Goal: Communication & Community: Answer question/provide support

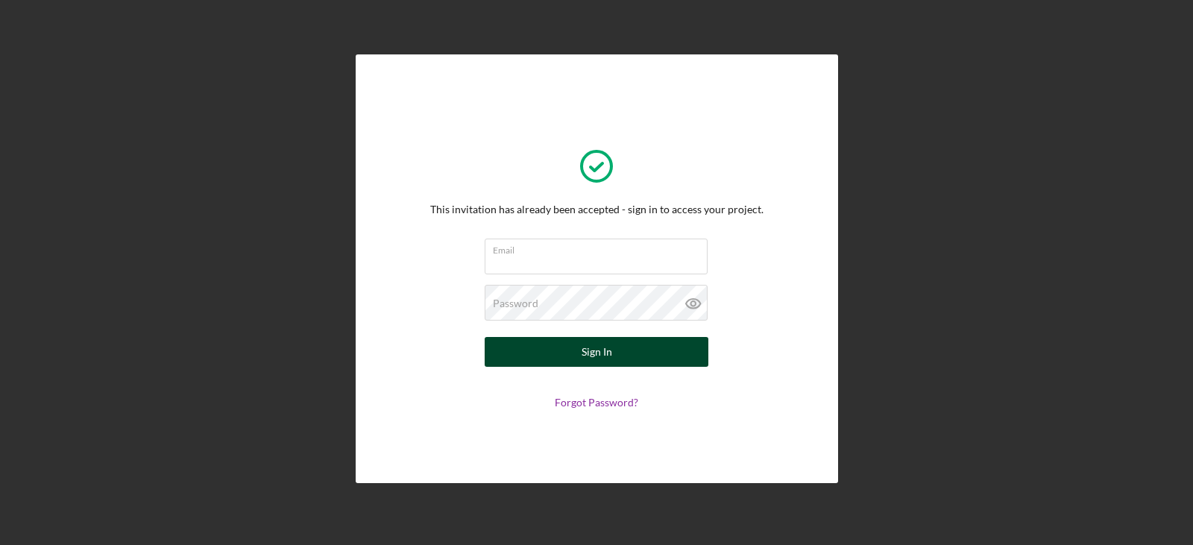
type input "[PERSON_NAME][EMAIL_ADDRESS][DOMAIN_NAME]"
click at [586, 345] on div "Sign In" at bounding box center [597, 352] width 31 height 30
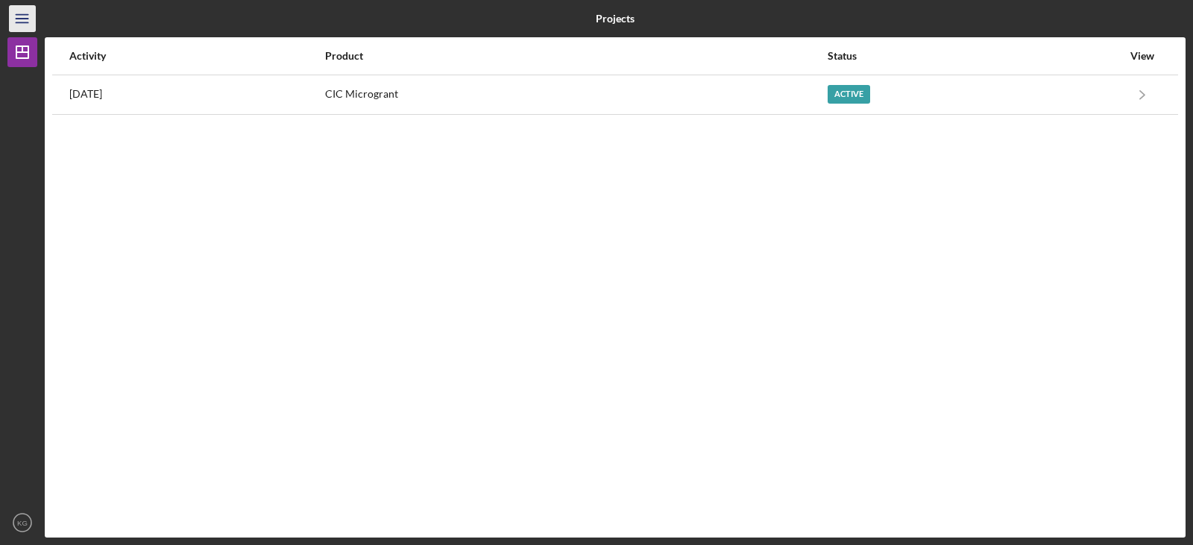
click at [19, 19] on icon "Icon/Menu" at bounding box center [23, 19] width 34 height 34
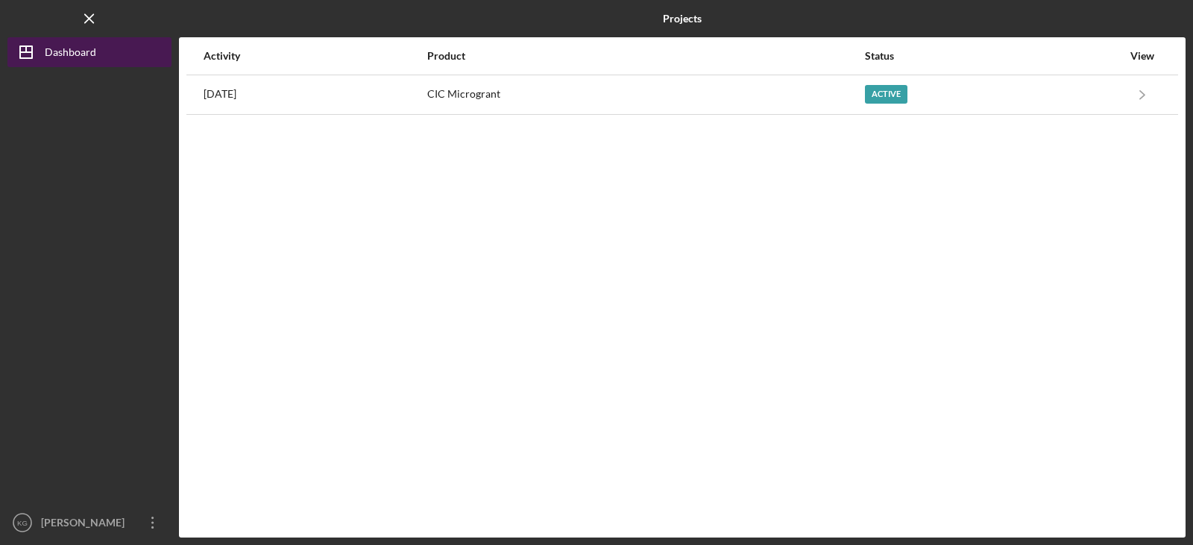
click at [65, 58] on div "Dashboard" at bounding box center [70, 54] width 51 height 34
click at [71, 49] on div "Dashboard" at bounding box center [70, 54] width 51 height 34
click at [87, 23] on icon "Icon/Menu Close" at bounding box center [90, 19] width 34 height 34
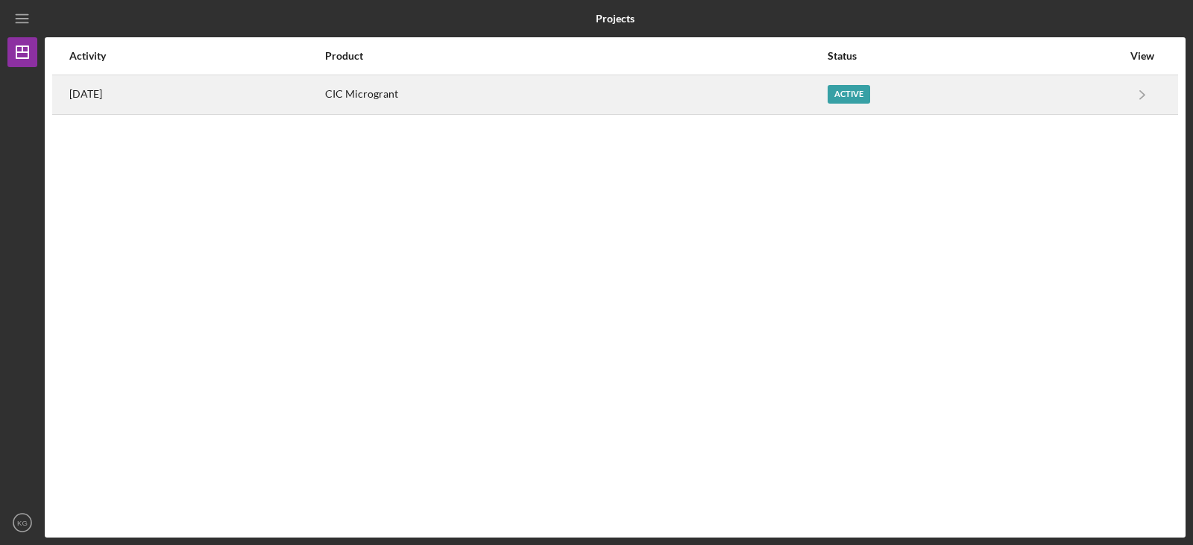
click at [869, 96] on div "Active" at bounding box center [849, 94] width 43 height 19
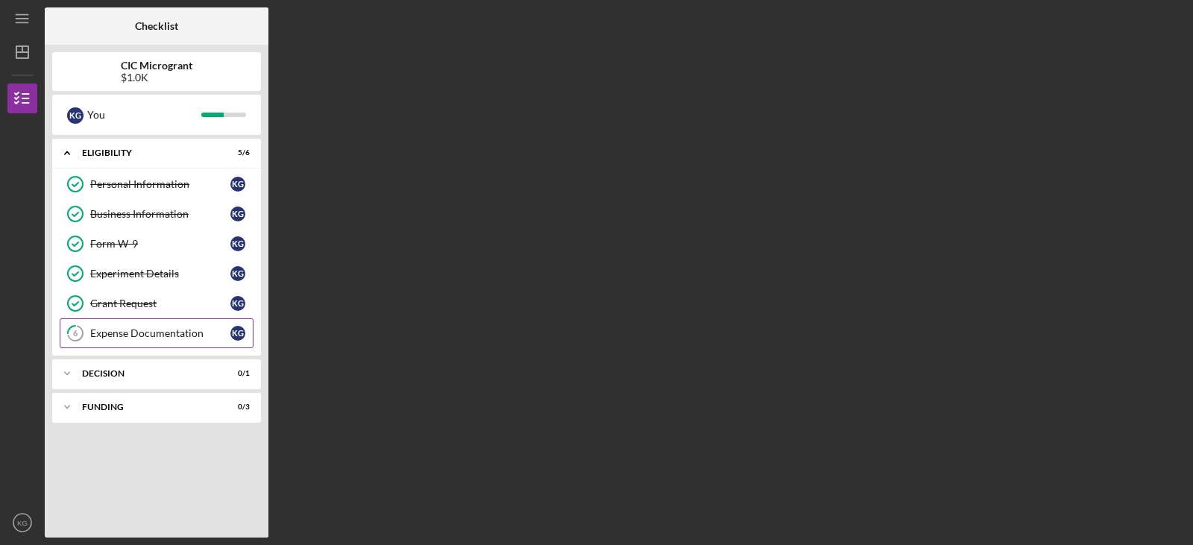
click at [207, 332] on div "Expense Documentation" at bounding box center [160, 333] width 140 height 12
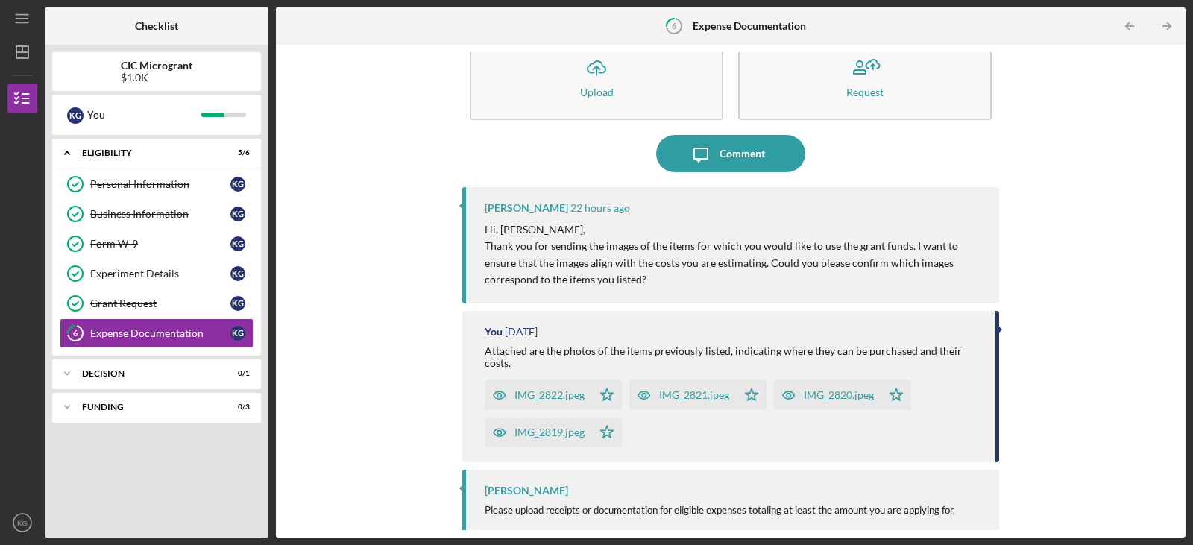
scroll to position [69, 0]
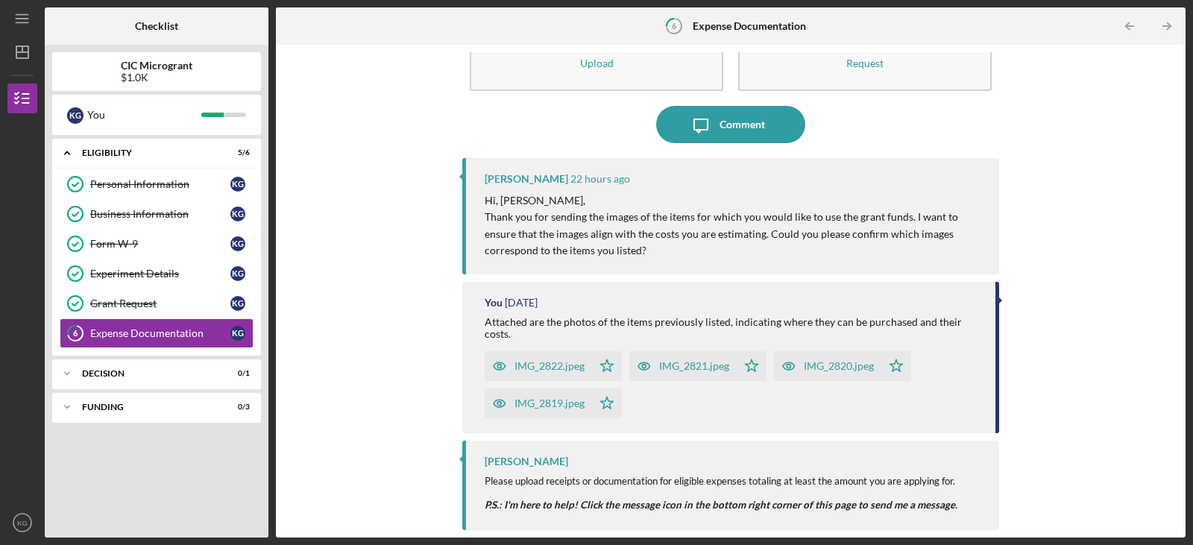
drag, startPoint x: 990, startPoint y: 422, endPoint x: 995, endPoint y: 436, distance: 14.1
click at [995, 436] on div "[PERSON_NAME] 22 hours ago Hi, [PERSON_NAME], Thank you for sending the images …" at bounding box center [730, 302] width 537 height 288
click at [573, 368] on div "IMG_2822.jpeg" at bounding box center [550, 366] width 70 height 12
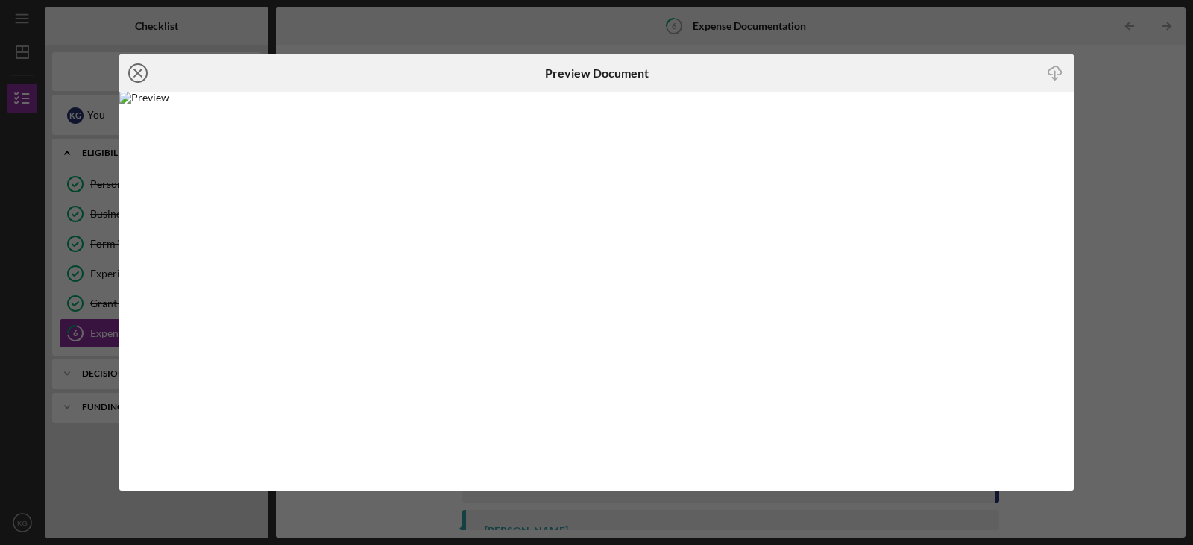
click at [137, 69] on icon "Icon/Close" at bounding box center [137, 72] width 37 height 37
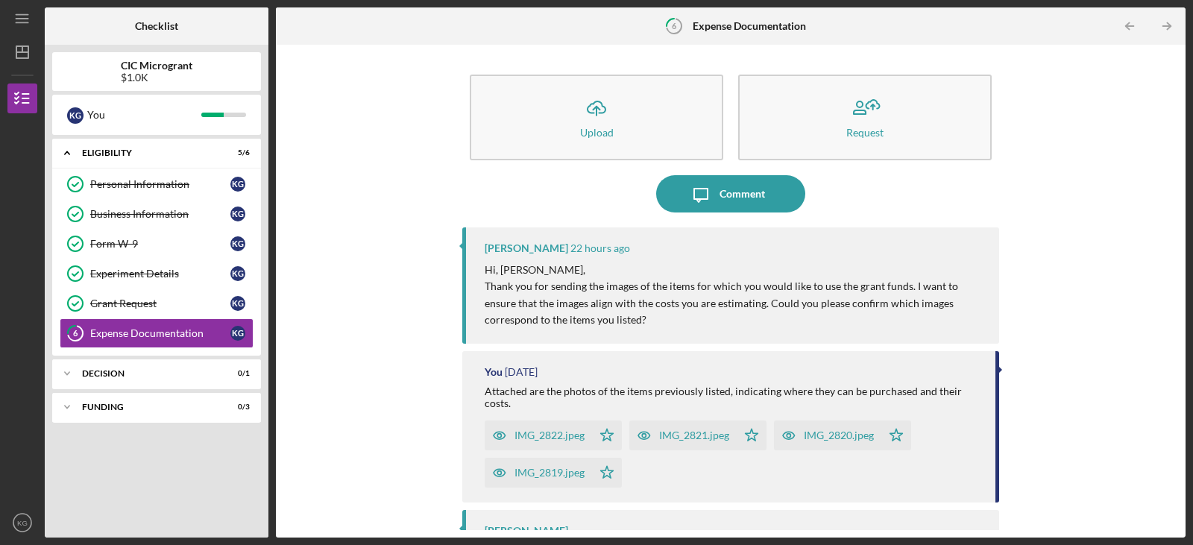
click at [678, 436] on div "IMG_2821.jpeg" at bounding box center [694, 436] width 70 height 12
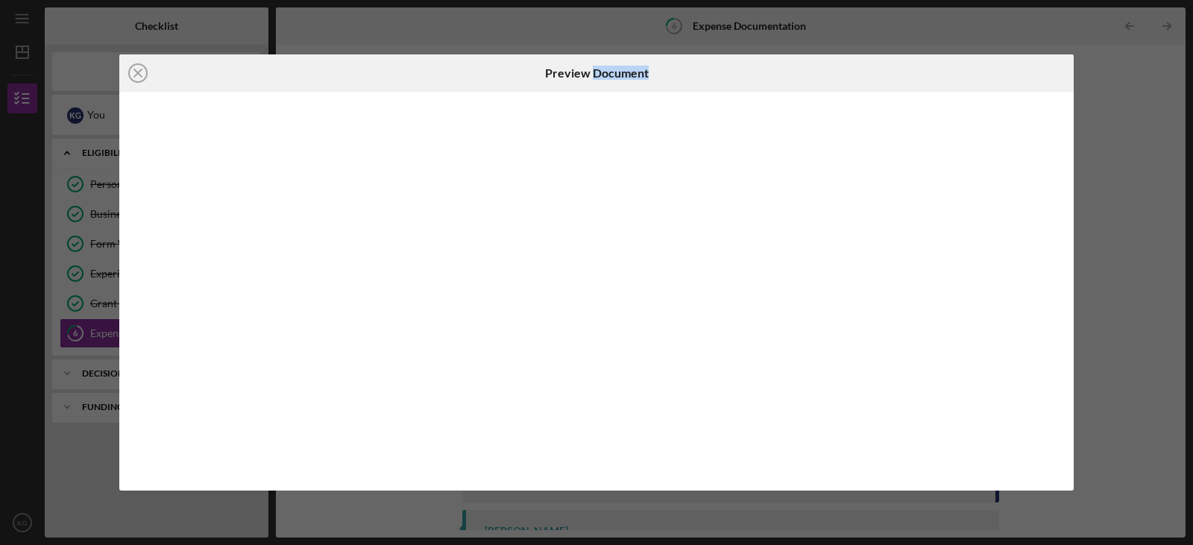
click at [678, 436] on div at bounding box center [596, 291] width 955 height 399
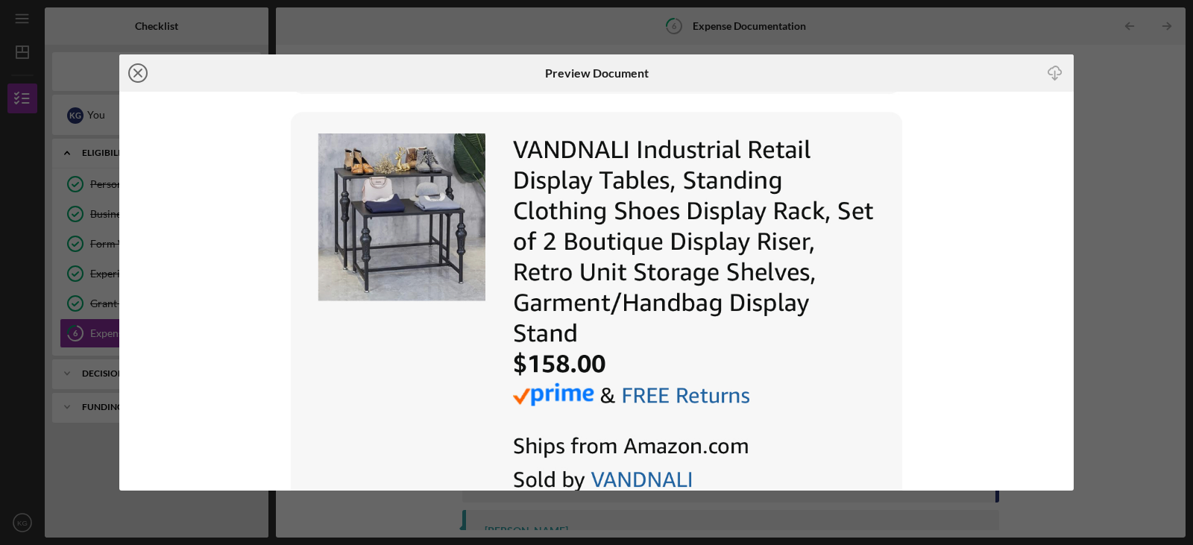
click at [142, 77] on icon "Icon/Close" at bounding box center [137, 72] width 37 height 37
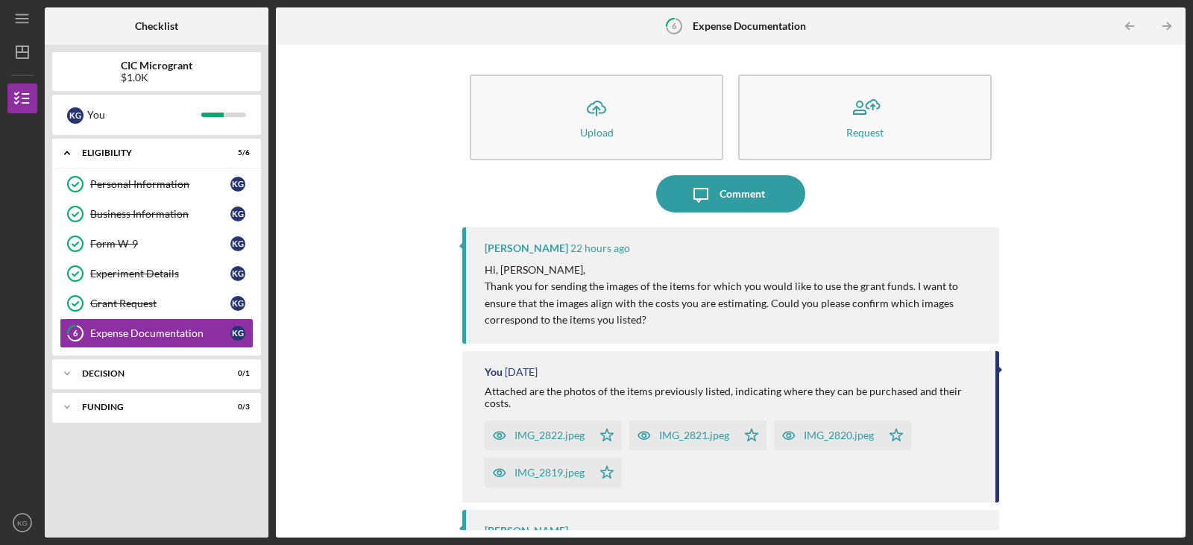
click at [837, 438] on div "IMG_2820.jpeg" at bounding box center [839, 436] width 70 height 12
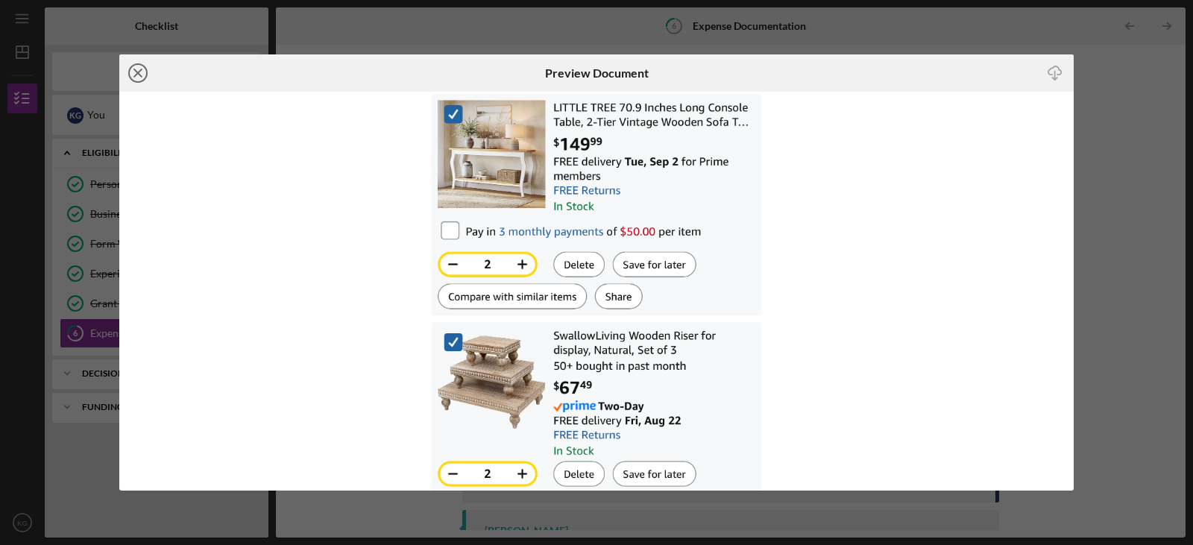
click at [145, 74] on icon "Icon/Close" at bounding box center [137, 72] width 37 height 37
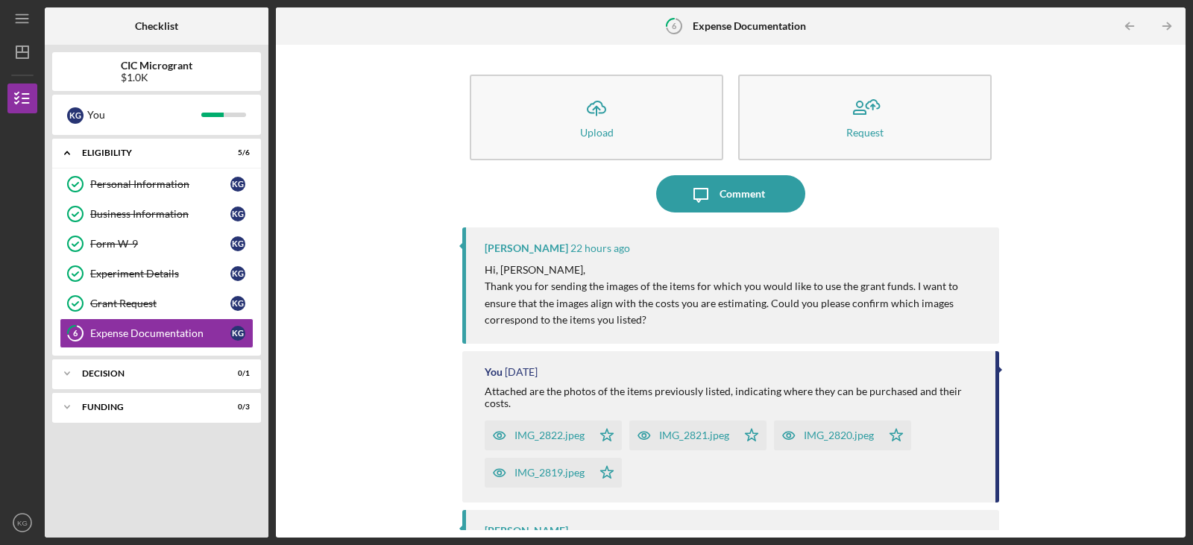
click at [544, 471] on div "IMG_2819.jpeg" at bounding box center [550, 473] width 70 height 12
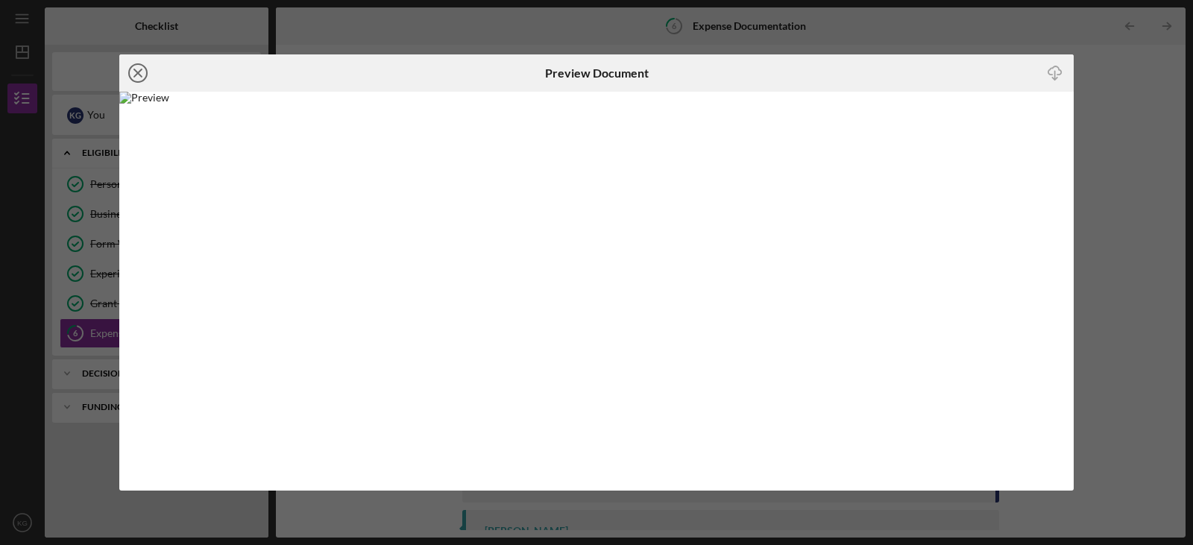
click at [132, 71] on icon "Icon/Close" at bounding box center [137, 72] width 37 height 37
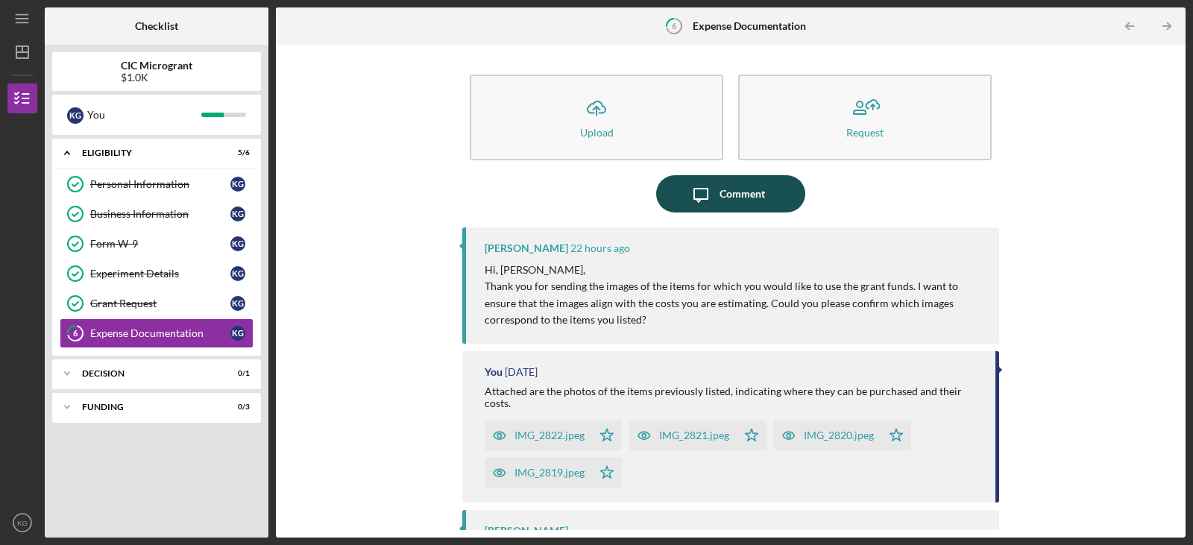
click at [726, 198] on div "Comment" at bounding box center [742, 193] width 45 height 37
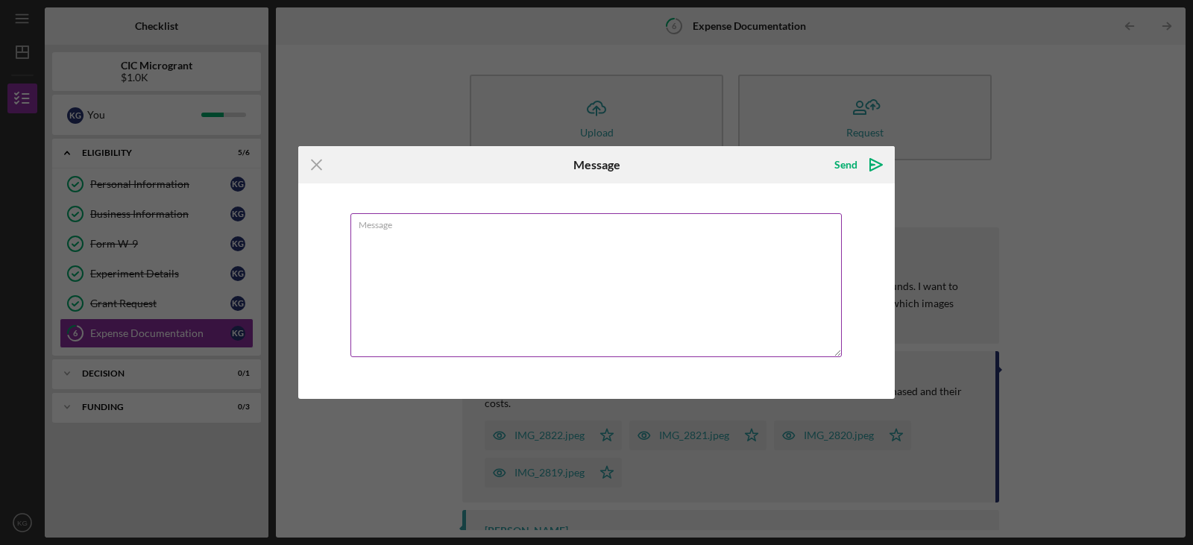
click at [381, 240] on textarea "Message" at bounding box center [595, 285] width 491 height 144
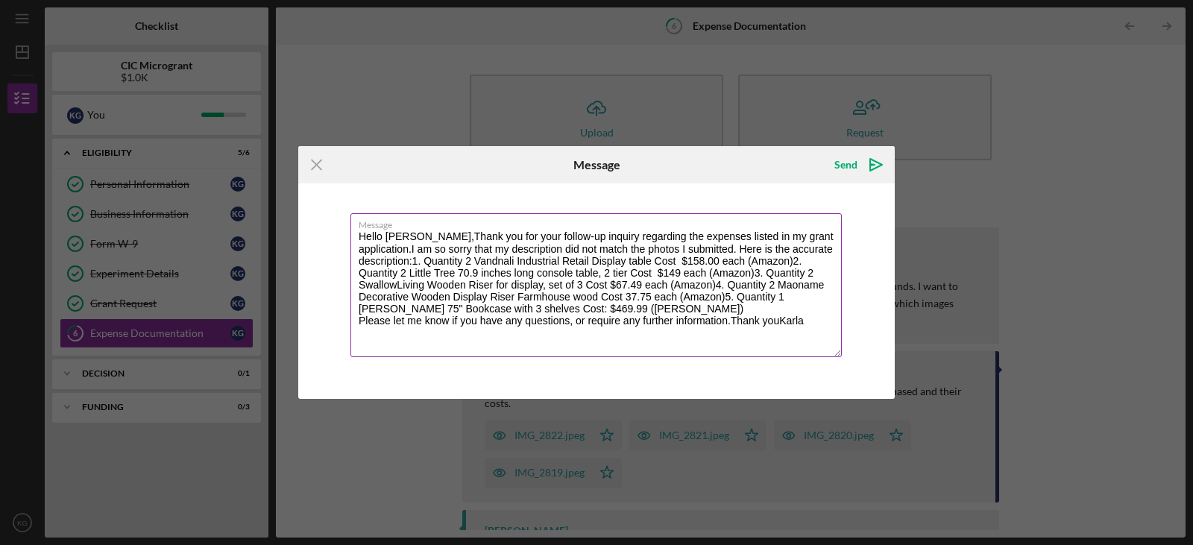
click at [830, 251] on textarea "Hello [PERSON_NAME],Thank you for your follow-up inquiry regarding the expenses…" at bounding box center [595, 285] width 491 height 144
drag, startPoint x: 631, startPoint y: 294, endPoint x: 667, endPoint y: 304, distance: 38.0
click at [667, 304] on textarea "Hello [PERSON_NAME],Thank you for your follow-up inquiry regarding the expenses…" at bounding box center [595, 285] width 491 height 144
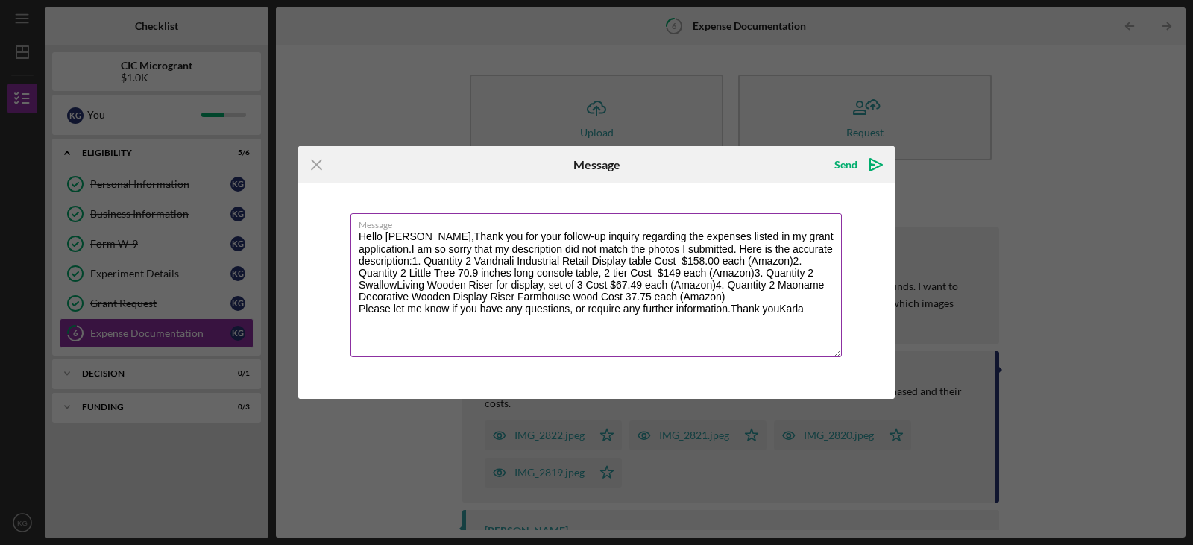
click at [830, 248] on textarea "Hello [PERSON_NAME],Thank you for your follow-up inquiry regarding the expenses…" at bounding box center [595, 285] width 491 height 144
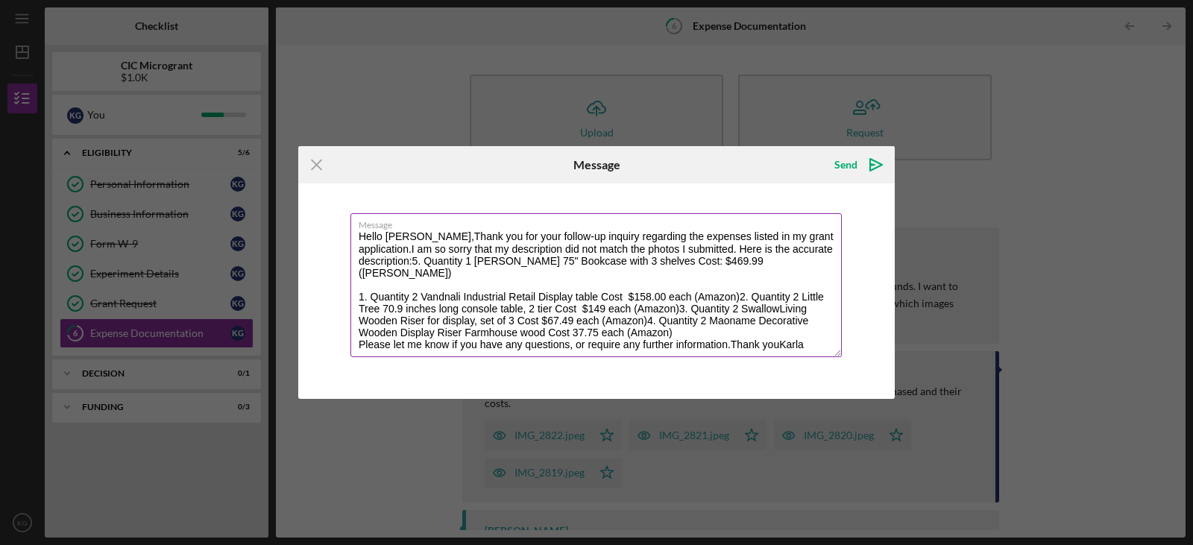
click at [356, 261] on textarea "Hello [PERSON_NAME],Thank you for your follow-up inquiry regarding the expenses…" at bounding box center [595, 285] width 491 height 144
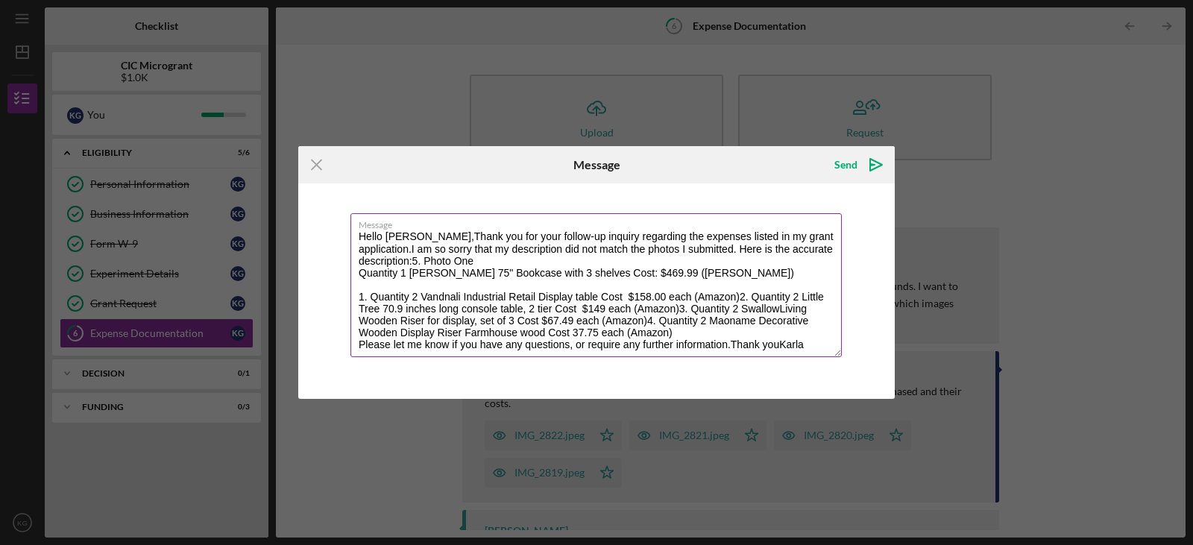
click at [368, 298] on textarea "Hello [PERSON_NAME],Thank you for your follow-up inquiry regarding the expenses…" at bounding box center [595, 285] width 491 height 144
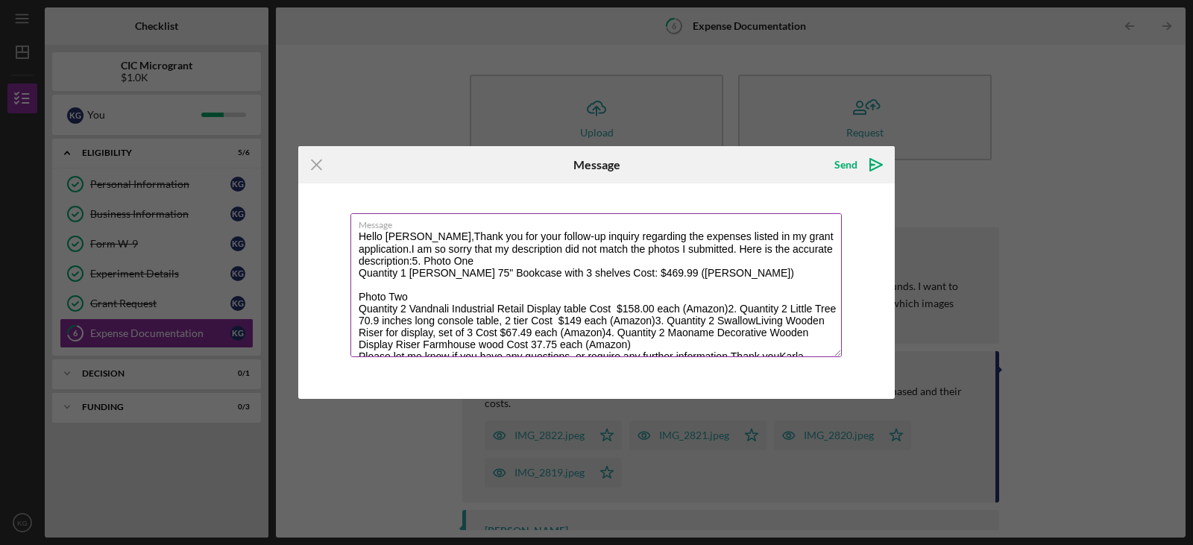
click at [729, 305] on textarea "Hello [PERSON_NAME],Thank you for your follow-up inquiry regarding the expenses…" at bounding box center [595, 285] width 491 height 144
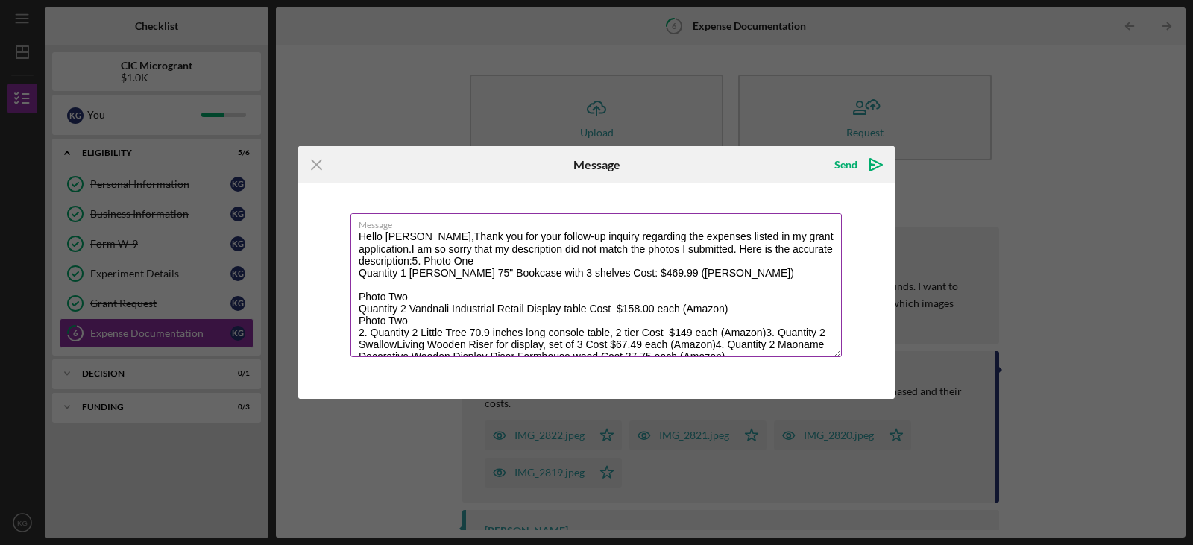
click at [370, 334] on textarea "Hello [PERSON_NAME],Thank you for your follow-up inquiry regarding the expenses…" at bounding box center [595, 285] width 491 height 144
click at [764, 333] on textarea "Hello [PERSON_NAME],Thank you for your follow-up inquiry regarding the expenses…" at bounding box center [595, 285] width 491 height 144
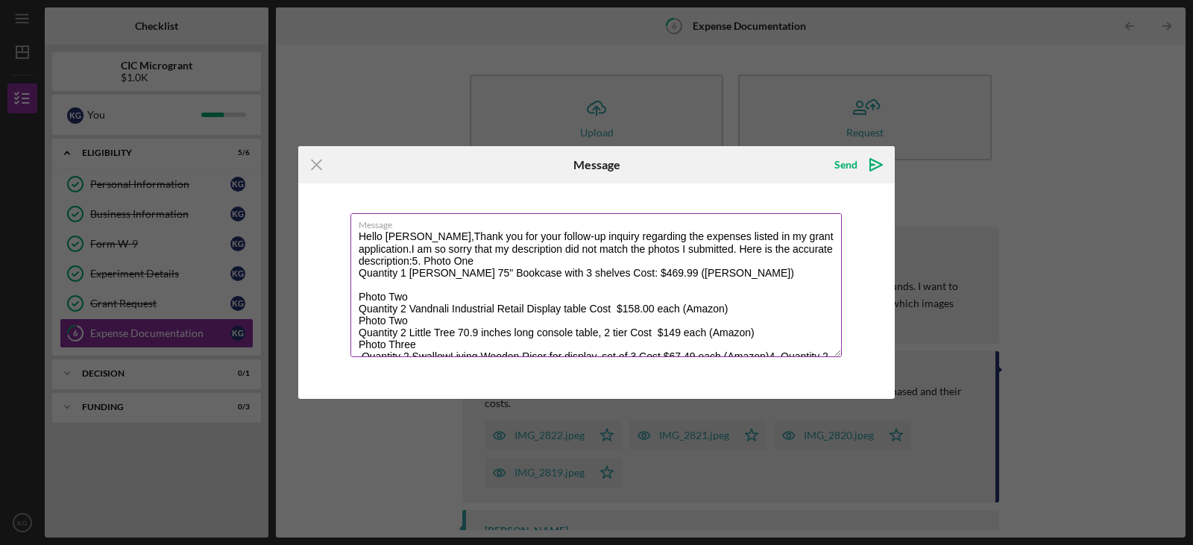
scroll to position [7, 0]
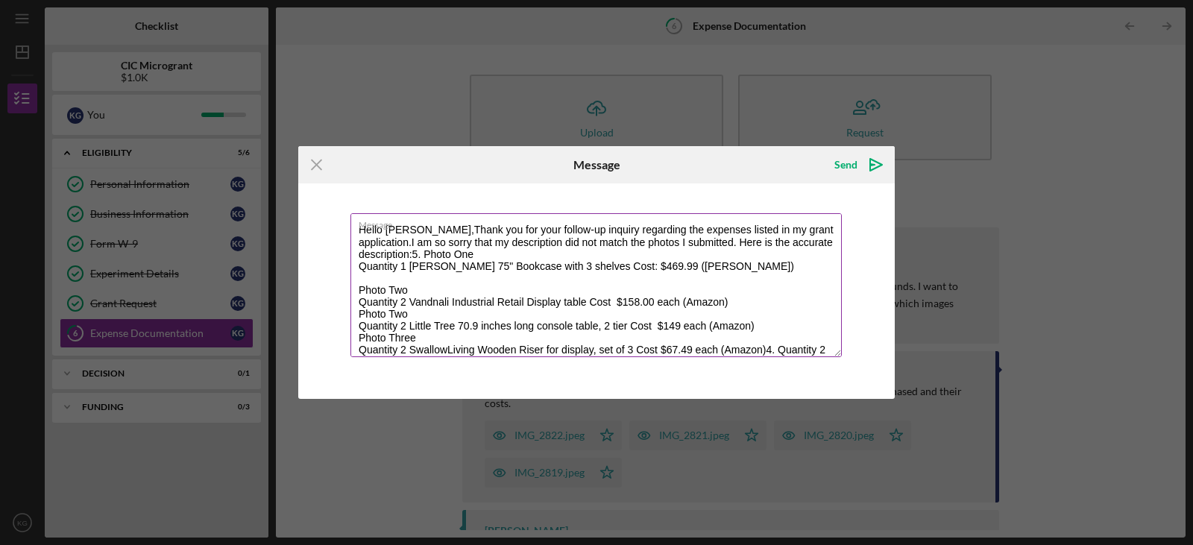
click at [467, 254] on textarea "Hello [PERSON_NAME],Thank you for your follow-up inquiry regarding the expenses…" at bounding box center [595, 285] width 491 height 144
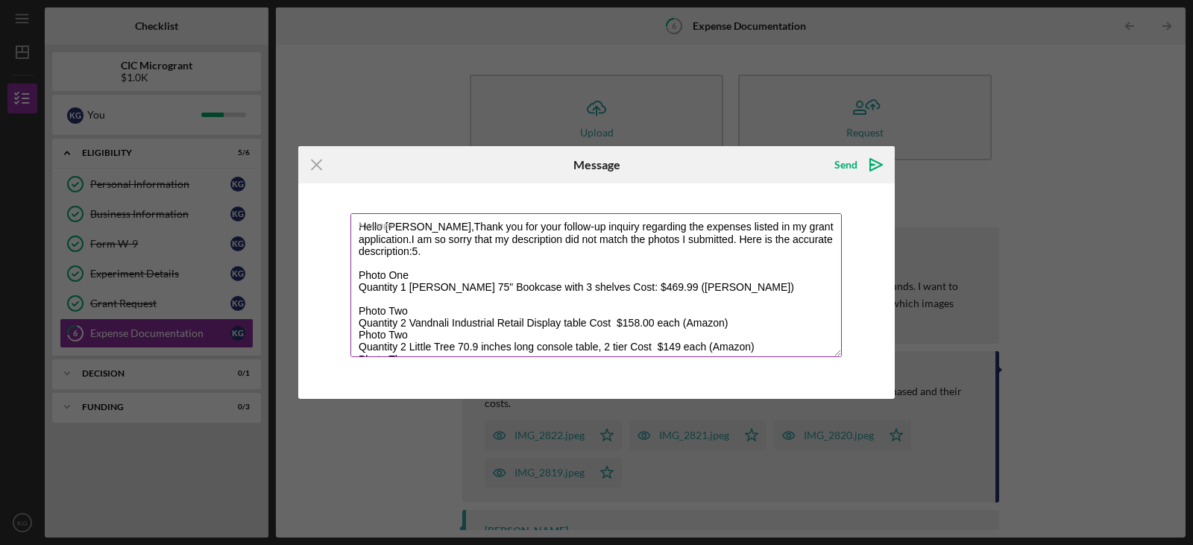
scroll to position [0, 0]
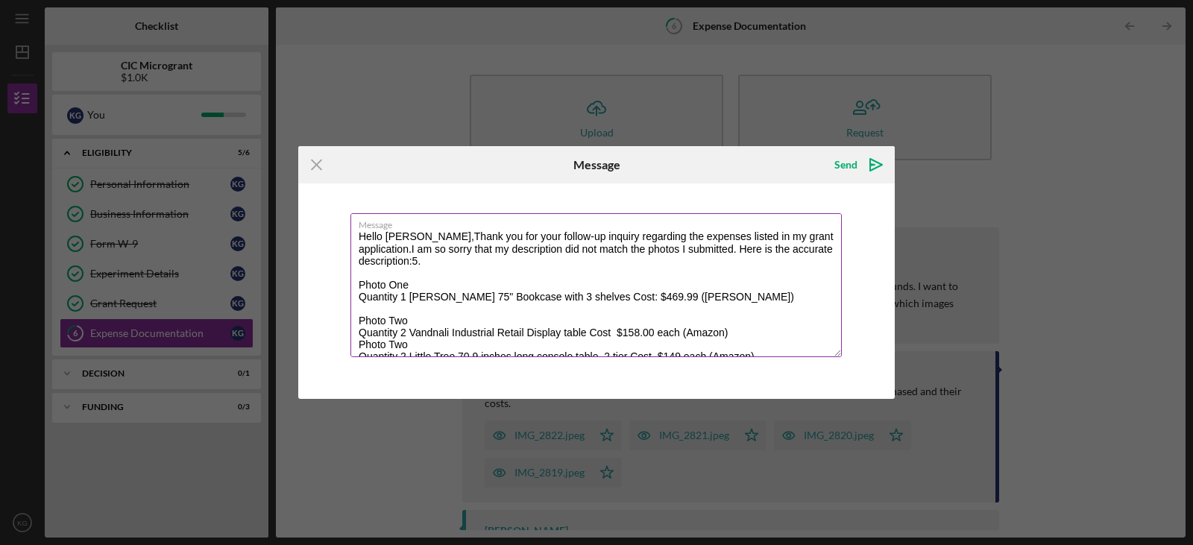
click at [462, 260] on textarea "Hello [PERSON_NAME],Thank you for your follow-up inquiry regarding the expenses…" at bounding box center [595, 285] width 491 height 144
click at [418, 236] on textarea "Hello [PERSON_NAME],Thank you for your follow-up inquiry regarding the expenses…" at bounding box center [595, 285] width 491 height 144
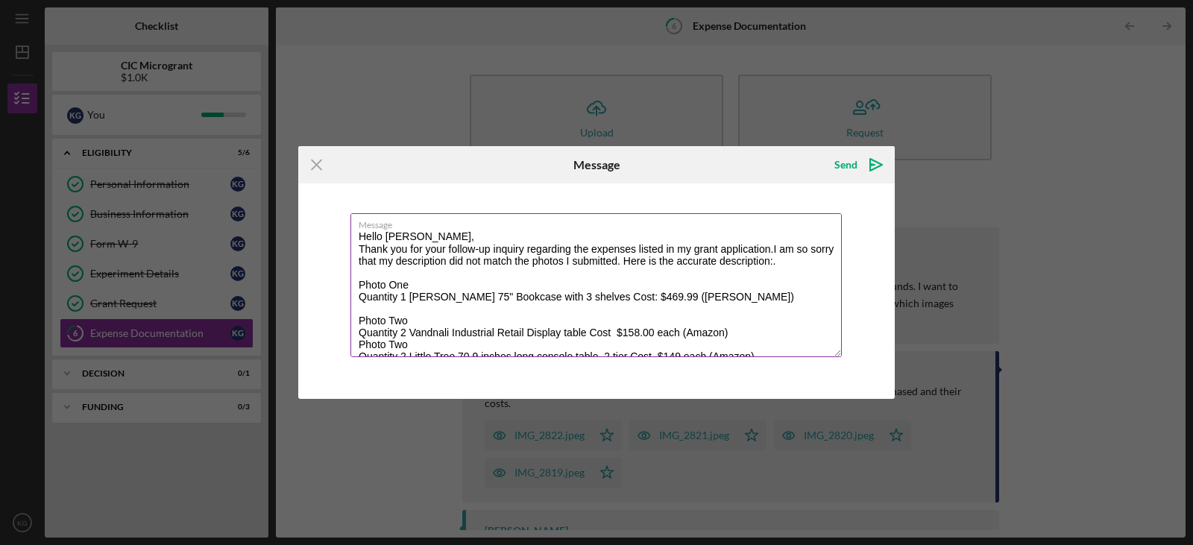
click at [757, 248] on textarea "Hello [PERSON_NAME], Thank you for your follow-up inquiry regarding the expense…" at bounding box center [595, 285] width 491 height 144
drag, startPoint x: 757, startPoint y: 248, endPoint x: 749, endPoint y: 257, distance: 12.2
click at [749, 257] on textarea "Hello [PERSON_NAME], Thank you for your follow-up inquiry regarding the expense…" at bounding box center [595, 285] width 491 height 144
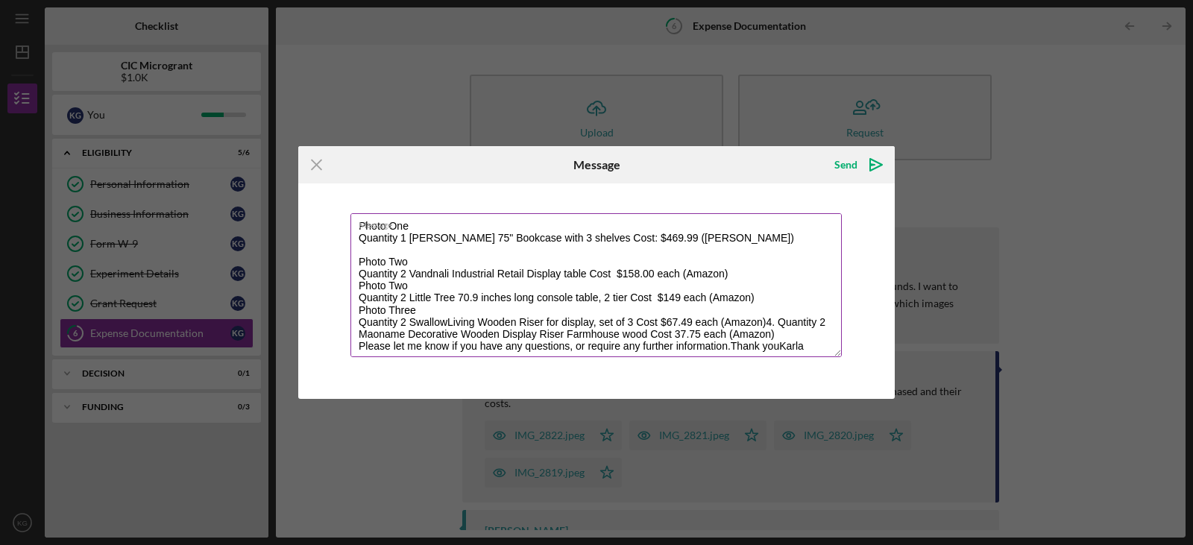
scroll to position [60, 0]
click at [357, 283] on textarea "Hello [PERSON_NAME], Thank you for your follow-up inquiry regarding the expense…" at bounding box center [595, 285] width 491 height 144
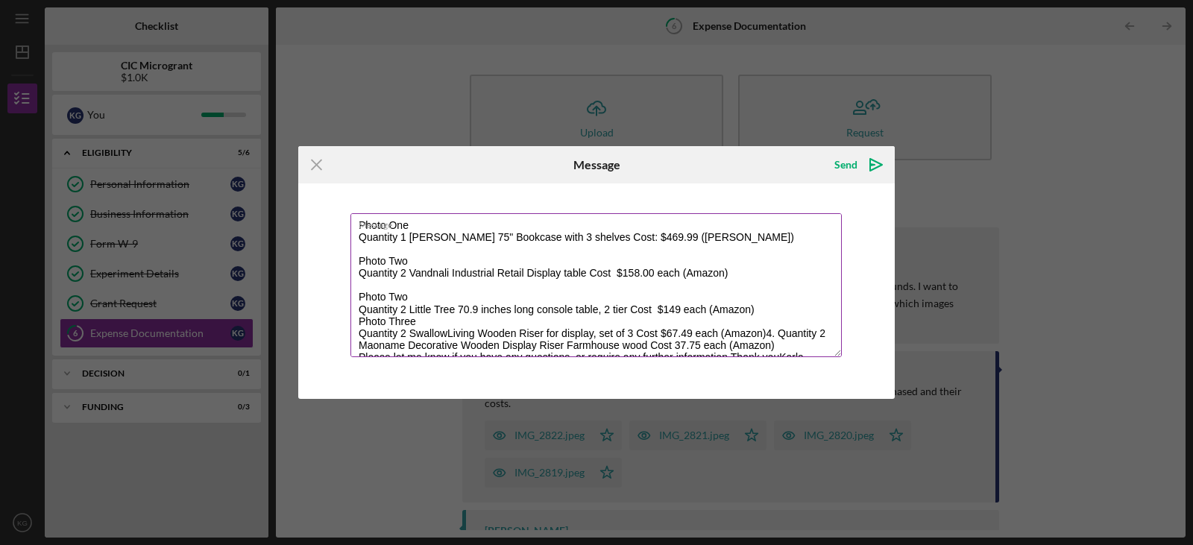
click at [408, 295] on textarea "Hello [PERSON_NAME], Thank you for your follow-up inquiry regarding the expense…" at bounding box center [595, 285] width 491 height 144
click at [358, 320] on textarea "Hello [PERSON_NAME], Thank you for your follow-up inquiry regarding the expense…" at bounding box center [595, 285] width 491 height 144
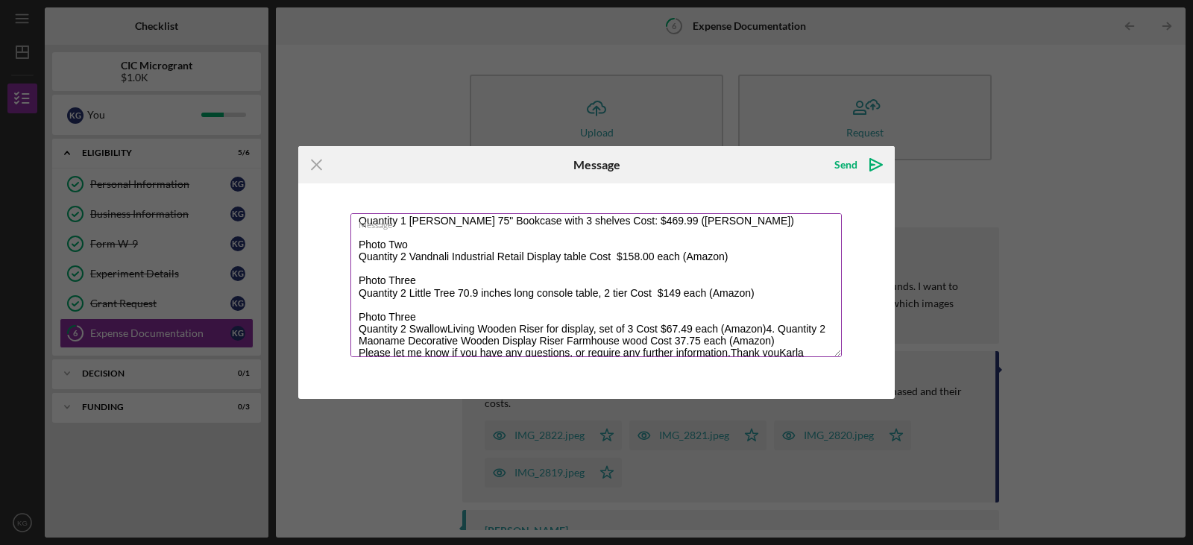
scroll to position [84, 0]
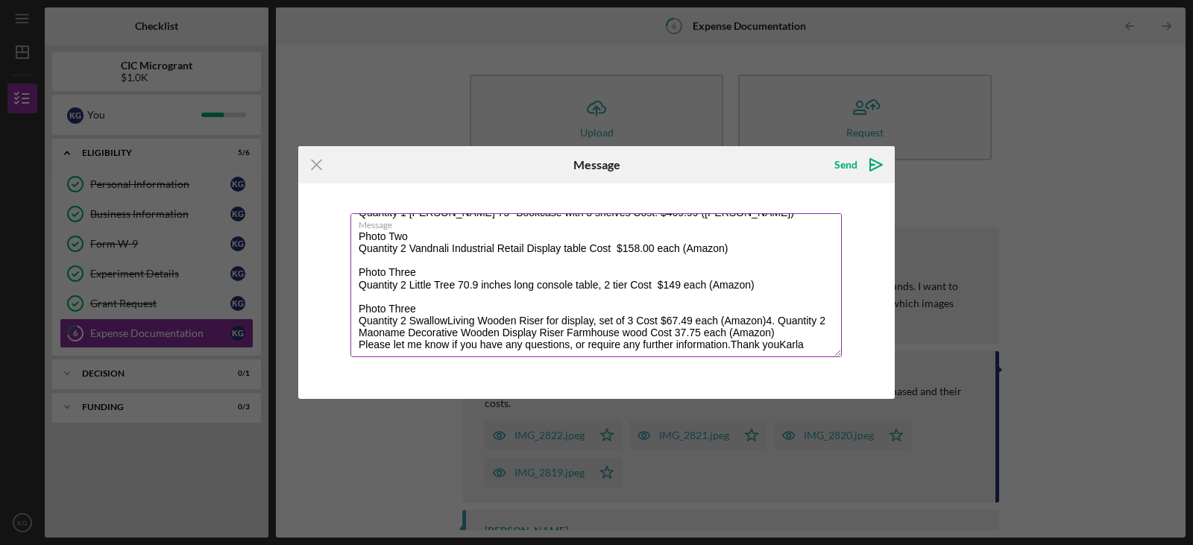
click at [766, 321] on textarea "Hello [PERSON_NAME], Thank you for your follow-up inquiry regarding the expense…" at bounding box center [595, 285] width 491 height 144
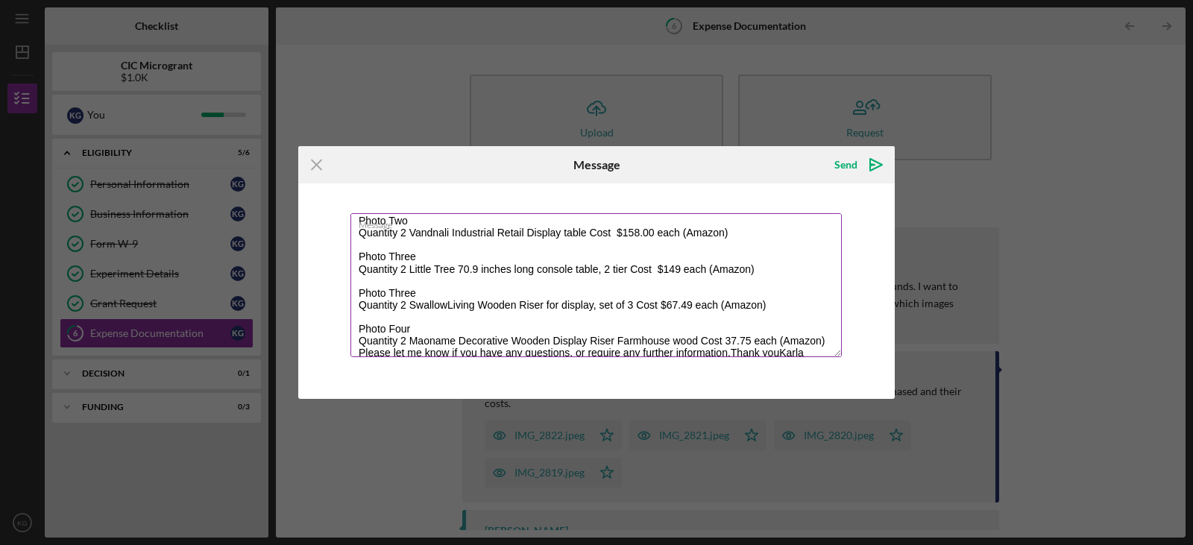
scroll to position [108, 0]
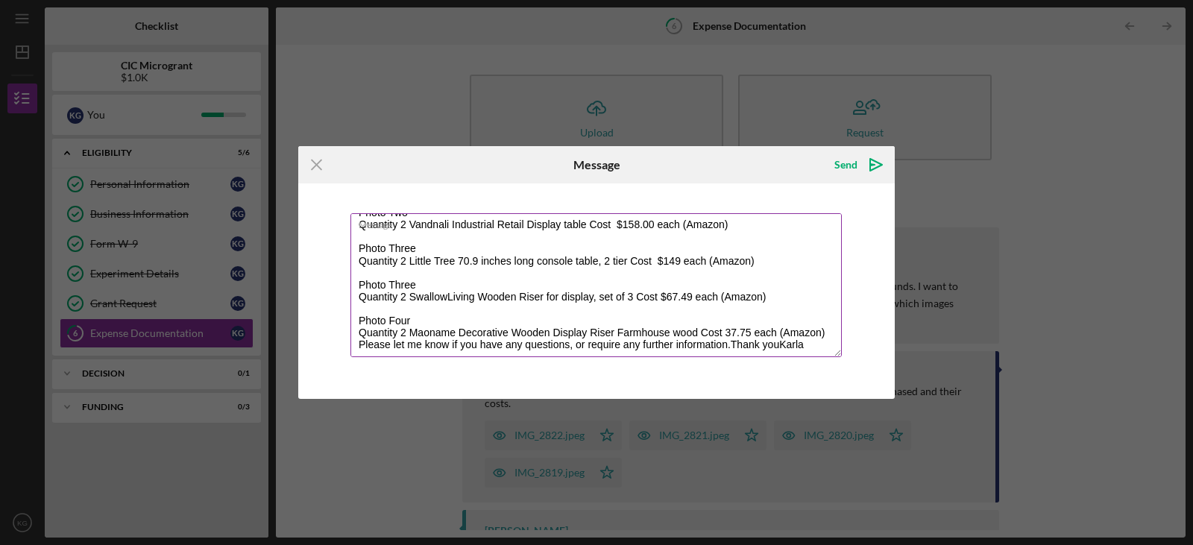
click at [359, 345] on textarea "Hello [PERSON_NAME], Thank you for your follow-up inquiry regarding the expense…" at bounding box center [595, 285] width 491 height 144
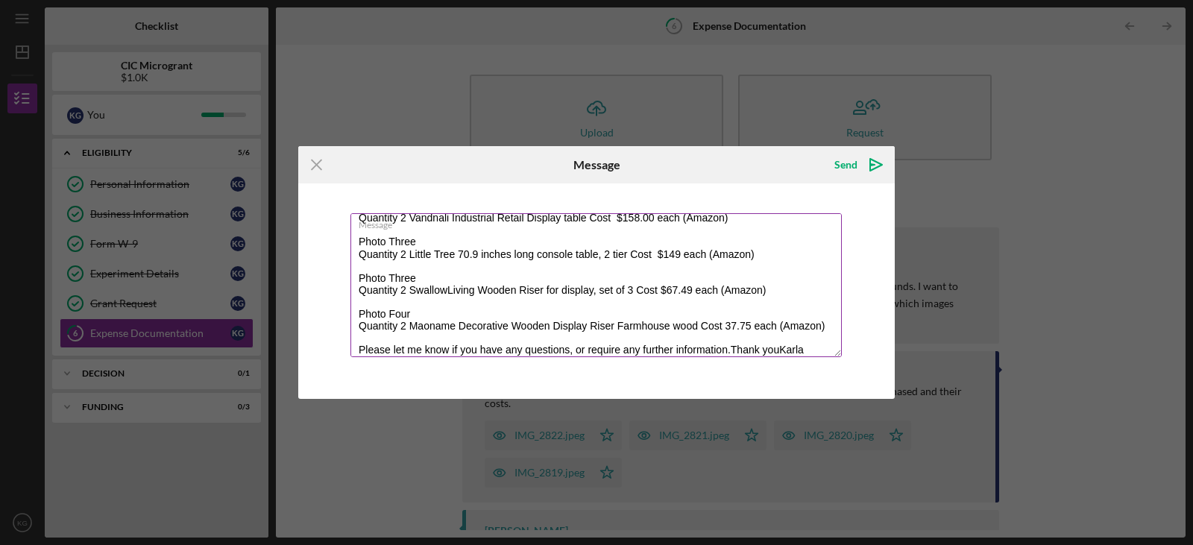
click at [730, 349] on textarea "Hello [PERSON_NAME], Thank you for your follow-up inquiry regarding the expense…" at bounding box center [595, 285] width 491 height 144
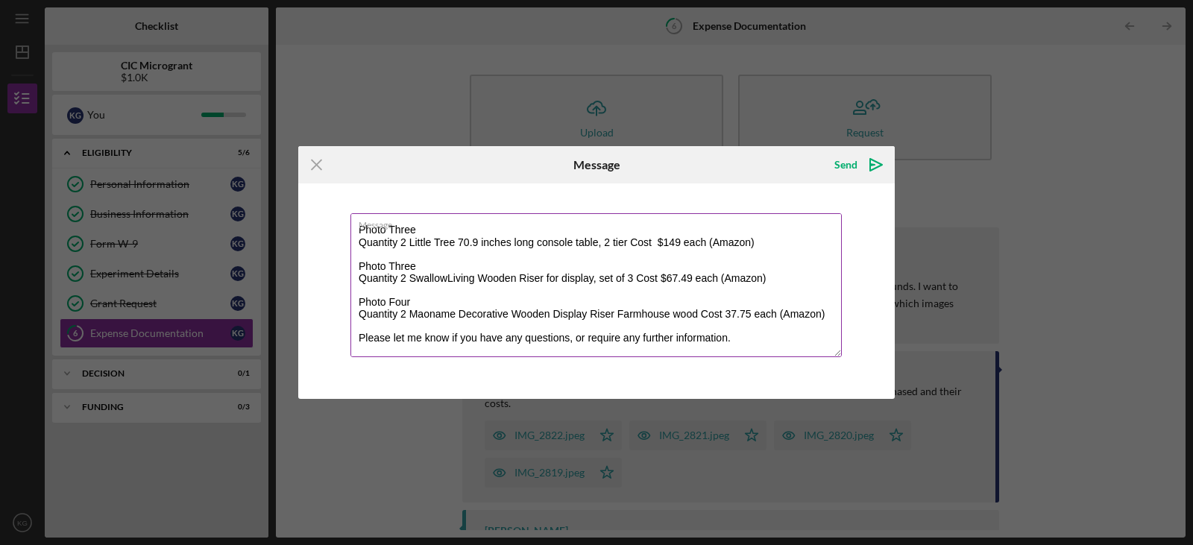
scroll to position [139, 0]
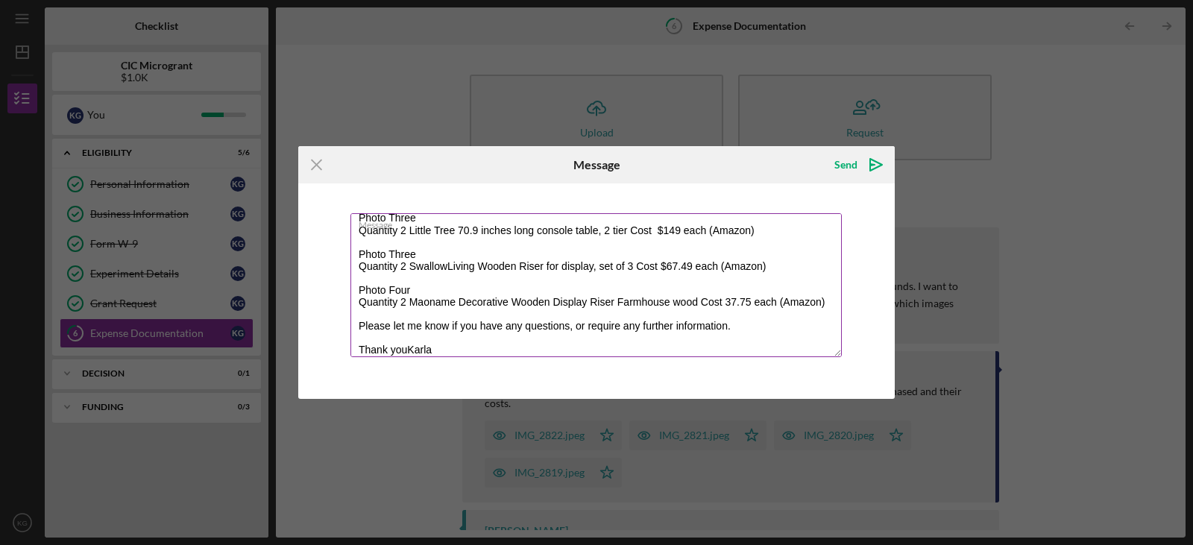
click at [407, 348] on textarea "Hello [PERSON_NAME], Thank you for your follow-up inquiry regarding the expense…" at bounding box center [595, 285] width 491 height 144
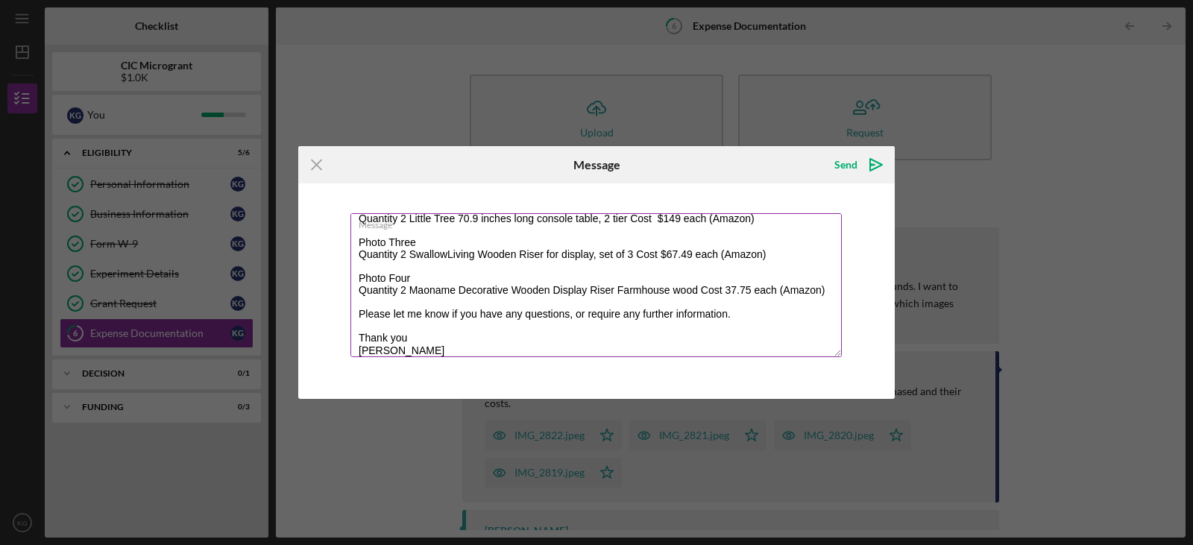
click at [448, 252] on textarea "Hello [PERSON_NAME], Thank you for your follow-up inquiry regarding the expense…" at bounding box center [595, 285] width 491 height 144
drag, startPoint x: 448, startPoint y: 252, endPoint x: 439, endPoint y: 268, distance: 18.0
click at [439, 268] on textarea "Hello [PERSON_NAME], Thank you for your follow-up inquiry regarding the expense…" at bounding box center [595, 285] width 491 height 144
click at [437, 257] on textarea "Hello [PERSON_NAME], Thank you for your follow-up inquiry regarding the expense…" at bounding box center [595, 285] width 491 height 144
click at [444, 291] on textarea "Hello [PERSON_NAME], Thank you for your follow-up inquiry regarding the expense…" at bounding box center [595, 285] width 491 height 144
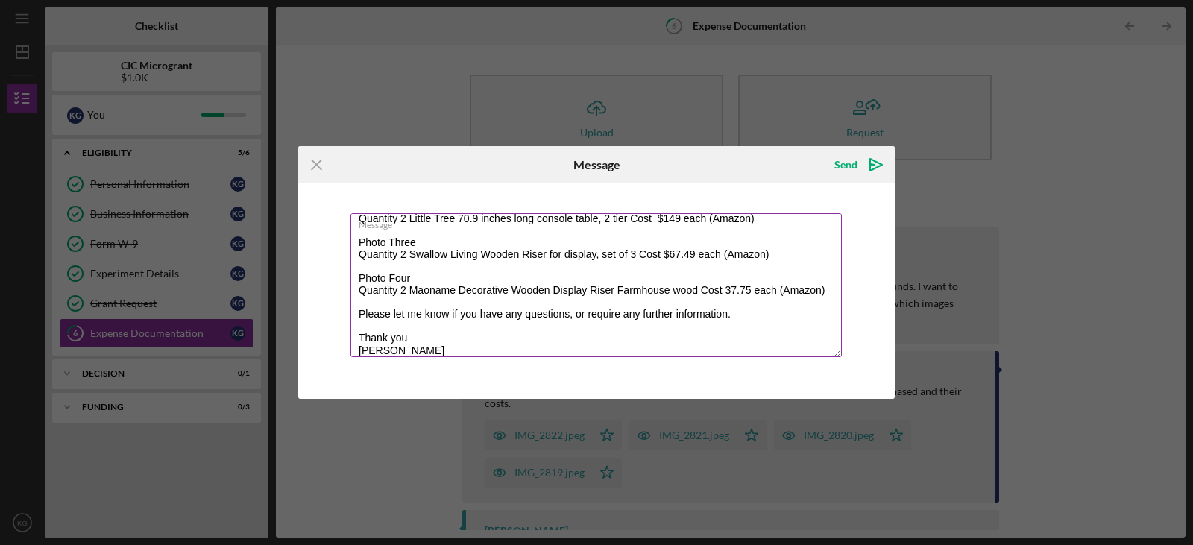
click at [433, 294] on textarea "Hello [PERSON_NAME], Thank you for your follow-up inquiry regarding the expense…" at bounding box center [595, 285] width 491 height 144
click at [477, 300] on textarea "Hello [PERSON_NAME], Thank you for your follow-up inquiry regarding the expense…" at bounding box center [595, 285] width 491 height 144
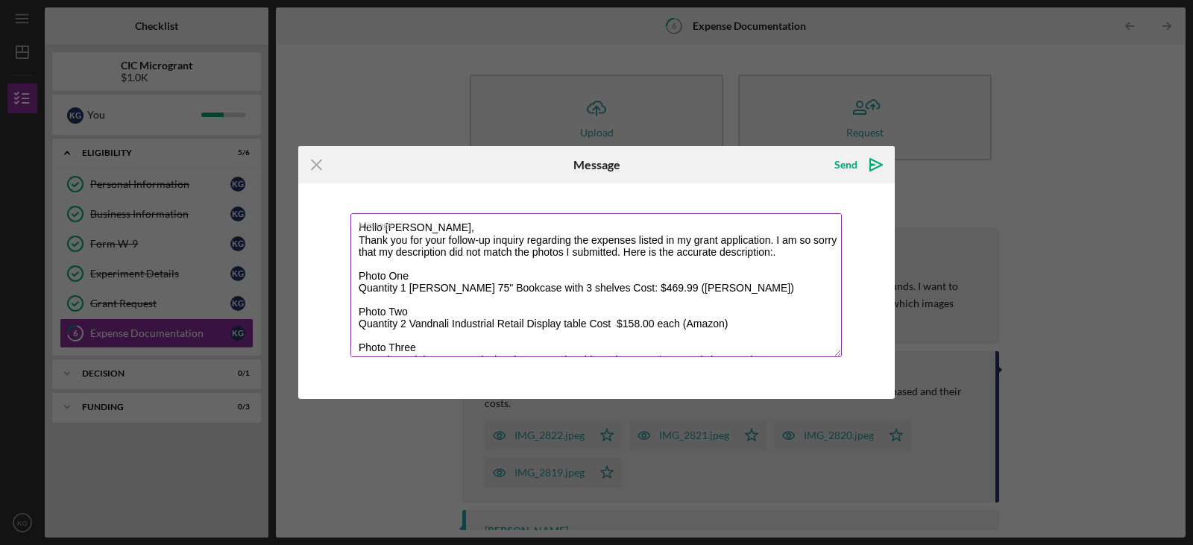
scroll to position [0, 0]
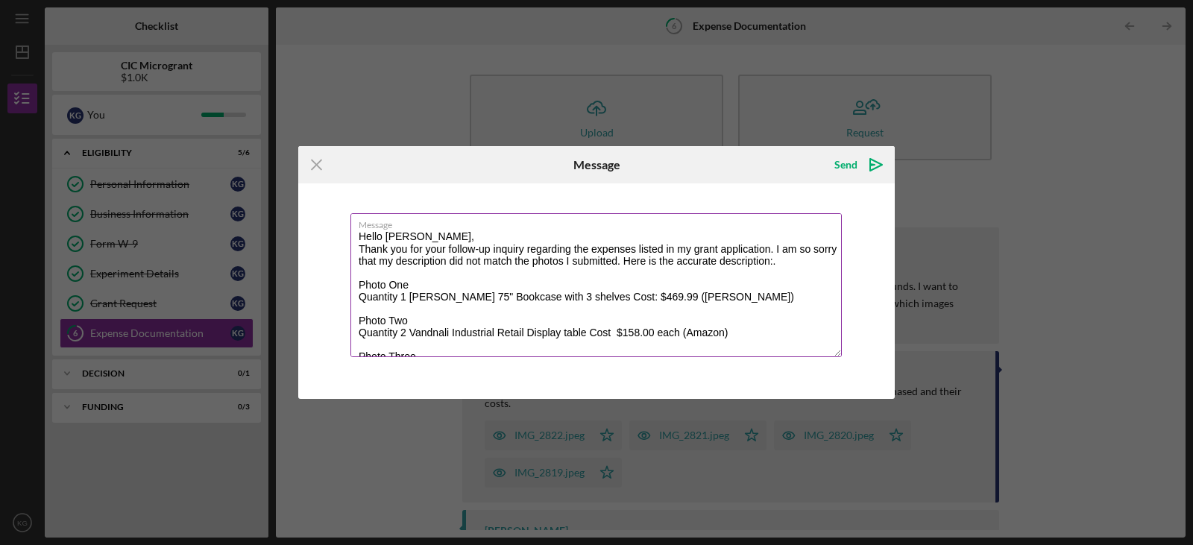
click at [442, 293] on textarea "Hello [PERSON_NAME], Thank you for your follow-up inquiry regarding the expense…" at bounding box center [595, 285] width 491 height 144
click at [480, 298] on textarea "Hello [PERSON_NAME], Thank you for your follow-up inquiry regarding the expense…" at bounding box center [595, 285] width 491 height 144
click at [410, 333] on textarea "Hello [PERSON_NAME], Thank you for your follow-up inquiry regarding the expense…" at bounding box center [595, 285] width 491 height 144
click at [452, 332] on textarea "Hello [PERSON_NAME], Thank you for your follow-up inquiry regarding the expense…" at bounding box center [595, 285] width 491 height 144
click at [840, 266] on textarea "Hello [PERSON_NAME], Thank you for your follow-up inquiry regarding the expense…" at bounding box center [595, 285] width 491 height 144
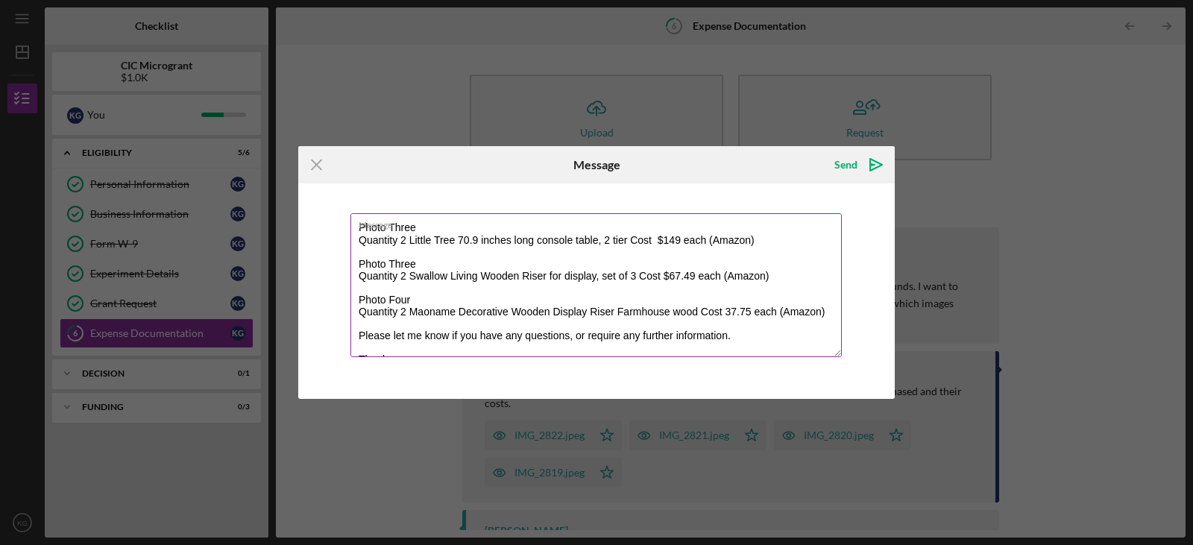
scroll to position [133, 0]
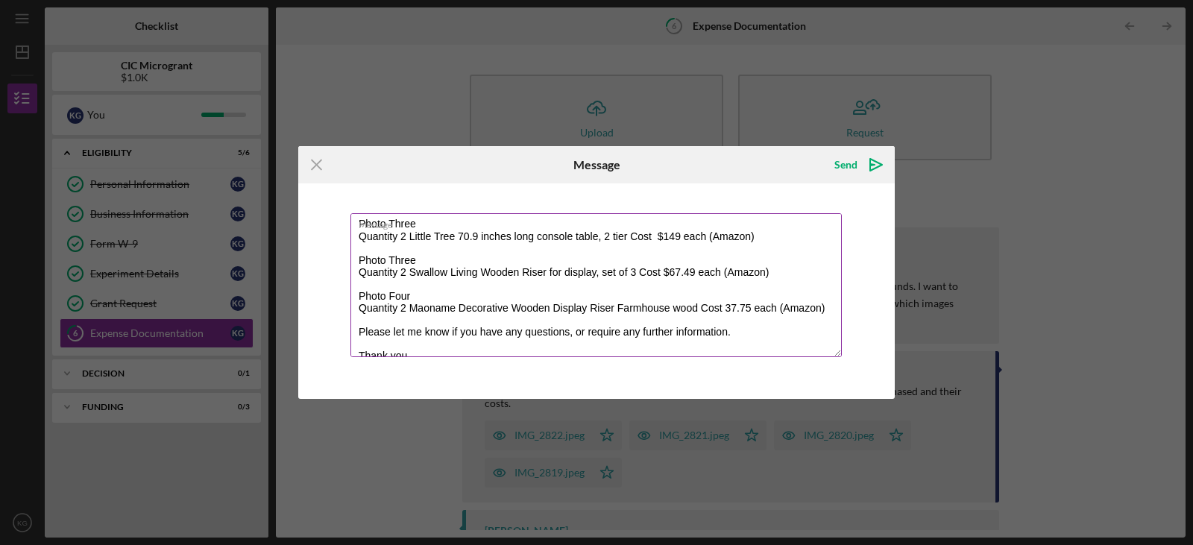
click at [409, 311] on textarea "Hello [PERSON_NAME], Thank you for your follow-up inquiry regarding the expense…" at bounding box center [595, 285] width 491 height 144
click at [459, 311] on textarea "Hello [PERSON_NAME], Thank you for your follow-up inquiry regarding the expense…" at bounding box center [595, 285] width 491 height 144
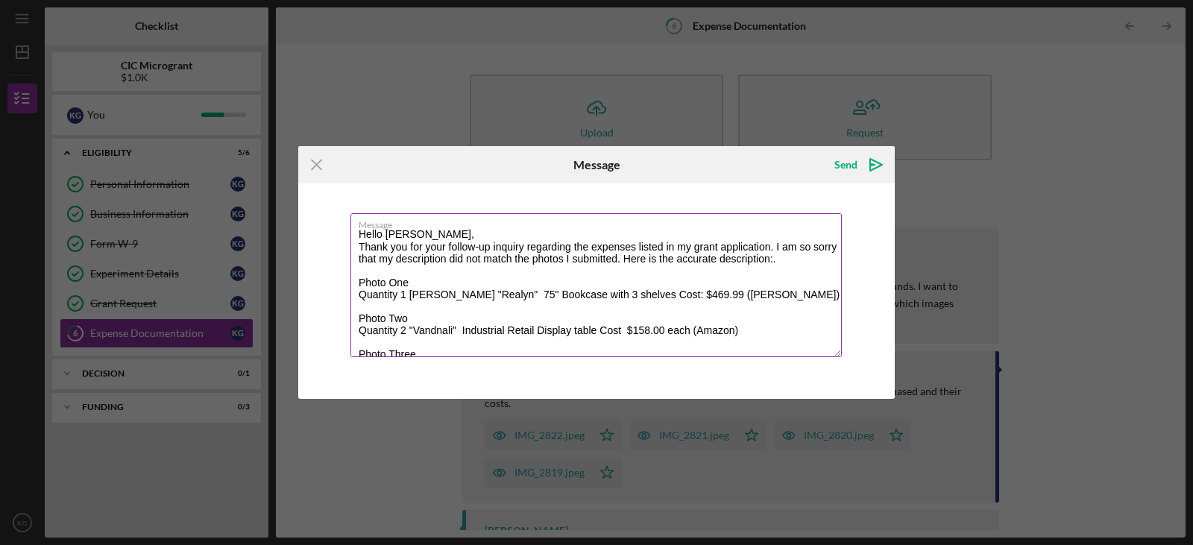
scroll to position [0, 0]
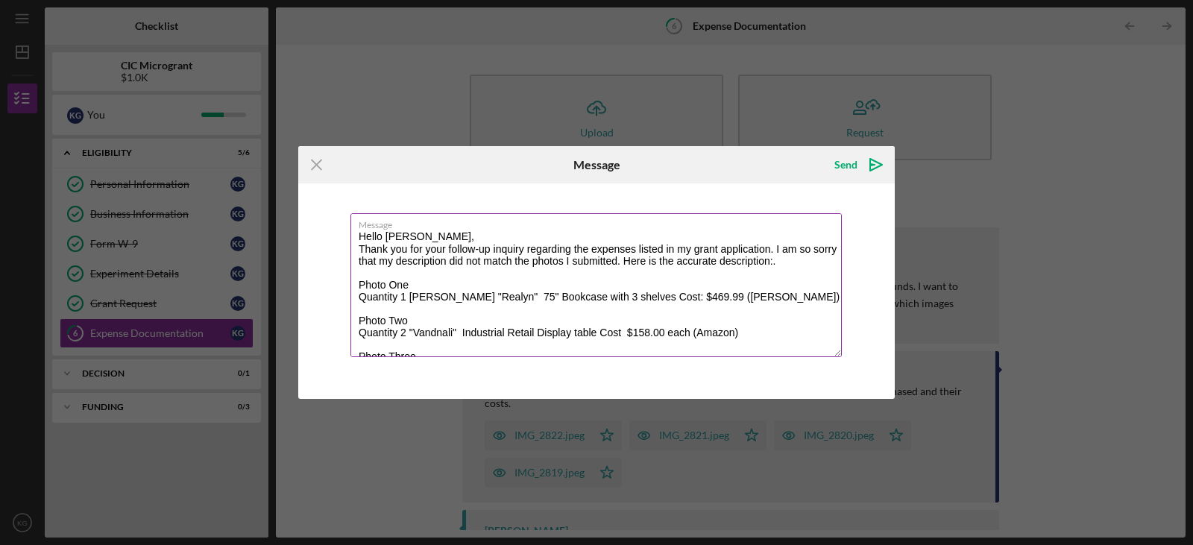
click at [650, 261] on textarea "Hello [PERSON_NAME], Thank you for your follow-up inquiry regarding the expense…" at bounding box center [595, 285] width 491 height 144
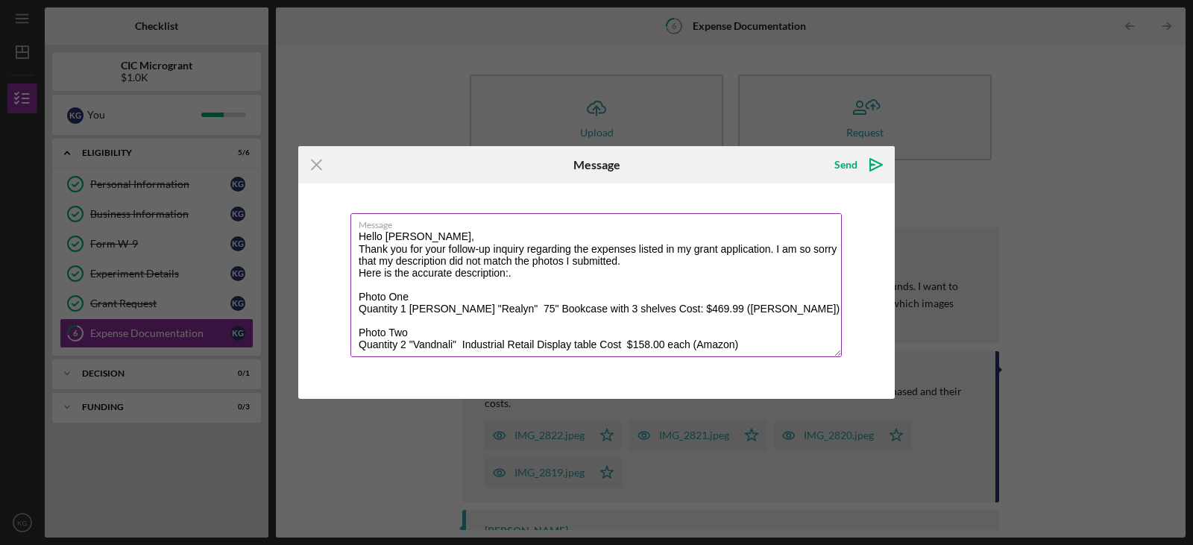
click at [423, 239] on textarea "Hello [PERSON_NAME], Thank you for your follow-up inquiry regarding the expense…" at bounding box center [595, 285] width 491 height 144
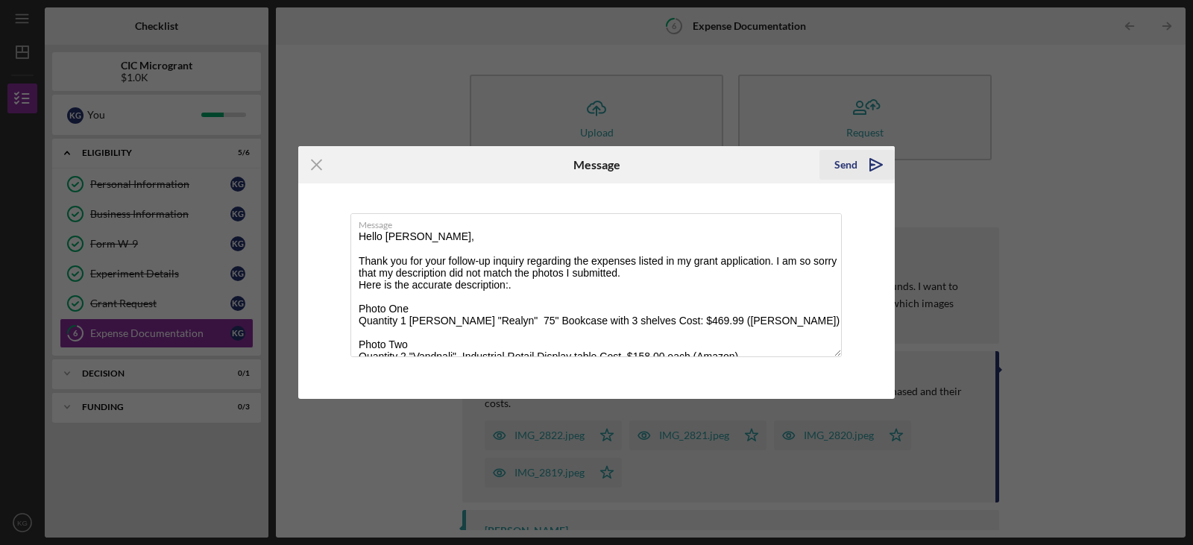
type textarea "Hello [PERSON_NAME], Thank you for your follow-up inquiry regarding the expense…"
click at [849, 166] on div "Send" at bounding box center [845, 165] width 23 height 30
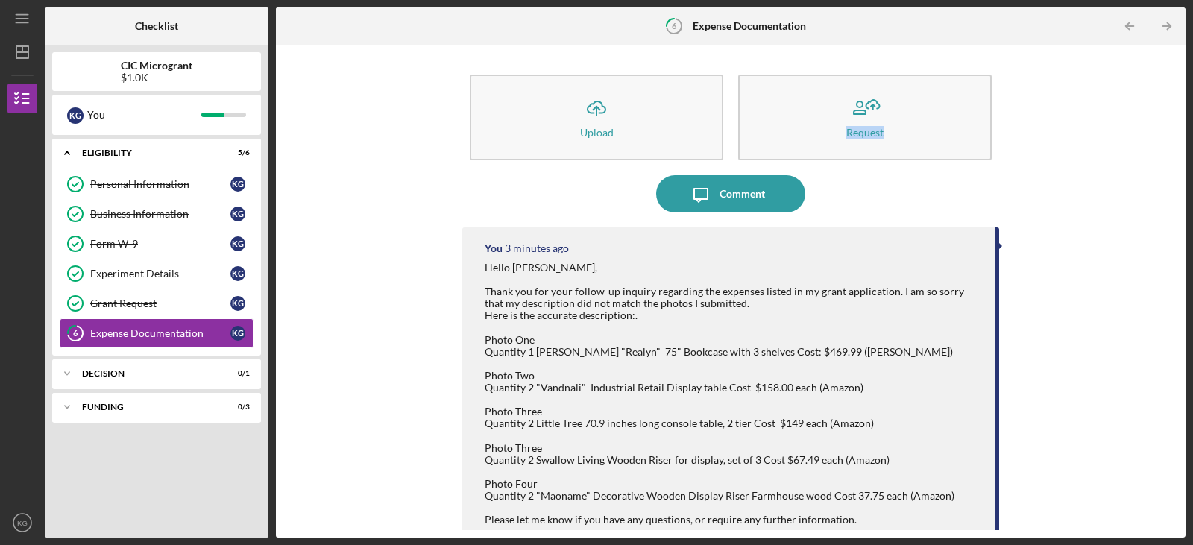
drag, startPoint x: 1172, startPoint y: 110, endPoint x: 1183, endPoint y: 157, distance: 48.3
click at [1183, 157] on div "Icon/Upload Upload Request Icon/Message Comment You 3 minutes ago Hello [PERSON…" at bounding box center [731, 291] width 910 height 493
click at [1163, 25] on icon "Icon/Table Pagination Arrow" at bounding box center [1168, 27] width 34 height 34
